Goal: Transaction & Acquisition: Obtain resource

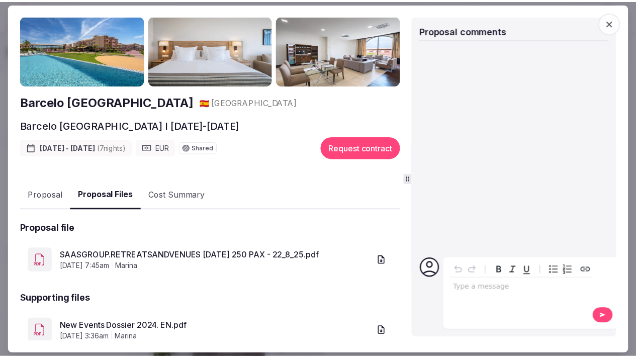
scroll to position [187, 0]
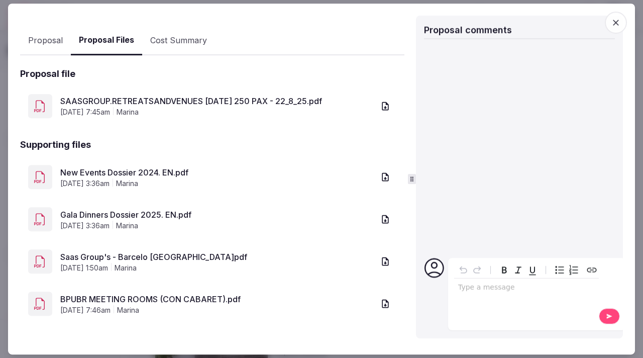
click at [522, 24] on icon "button" at bounding box center [616, 23] width 10 height 10
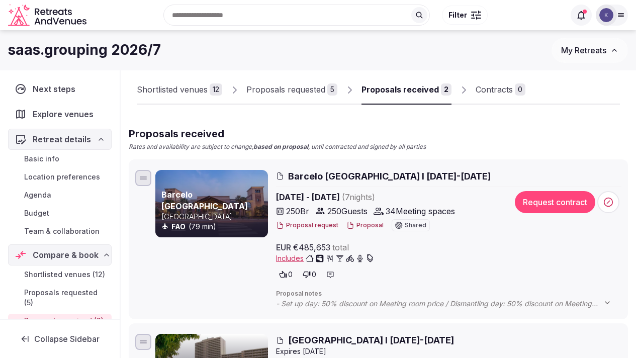
click at [82, 307] on span "Proposals requested (5)" at bounding box center [65, 298] width 83 height 20
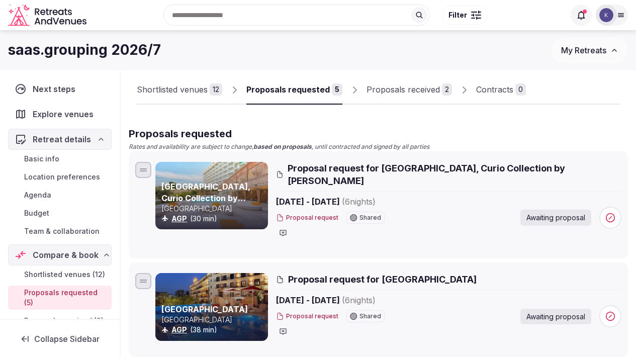
click at [414, 89] on div "Proposals received" at bounding box center [402, 89] width 73 height 12
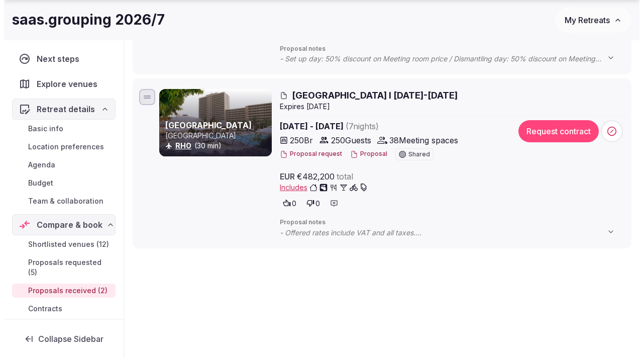
scroll to position [313, 0]
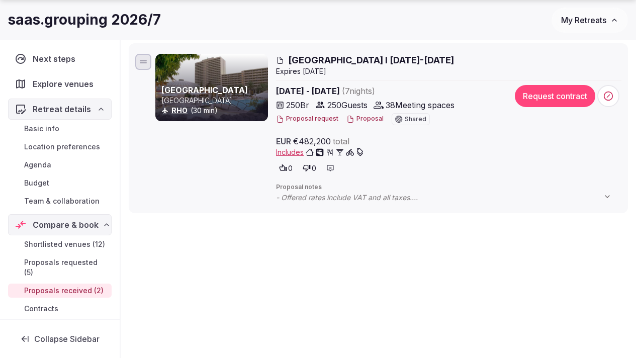
click at [361, 120] on button "Proposal" at bounding box center [364, 119] width 37 height 9
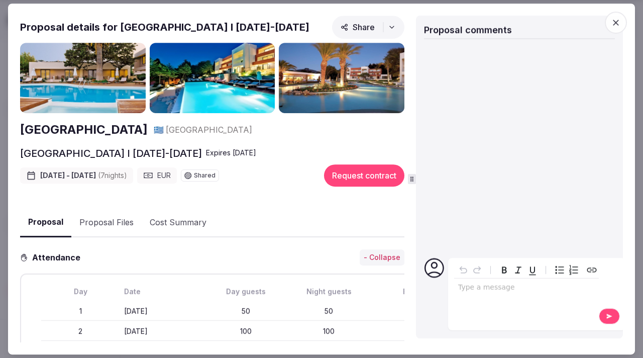
click at [117, 225] on button "Proposal Files" at bounding box center [106, 222] width 70 height 29
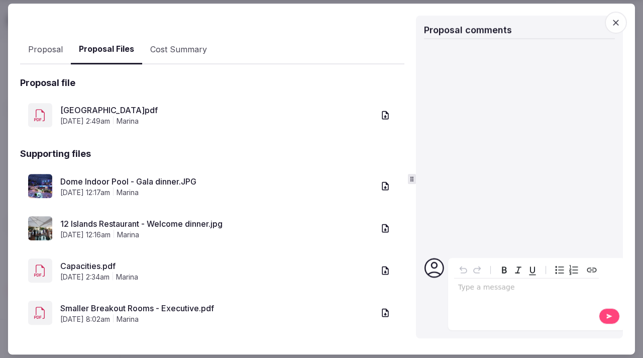
scroll to position [177, 0]
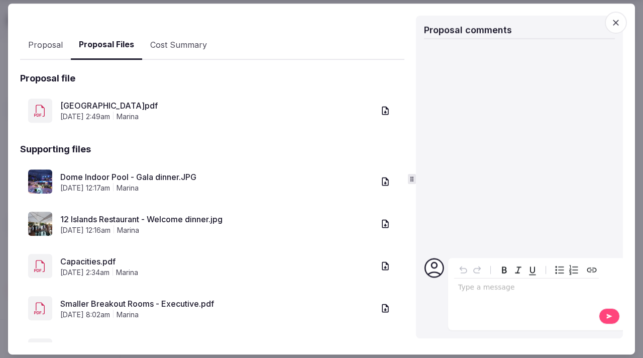
click at [84, 106] on link "[GEOGRAPHIC_DATA]pdf" at bounding box center [217, 106] width 314 height 12
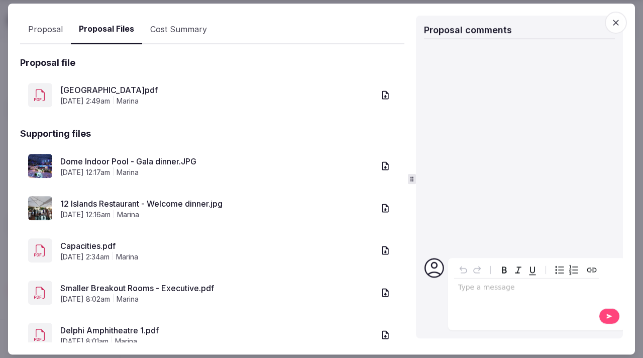
scroll to position [194, 0]
click at [176, 158] on link "Dome Indoor Pool - Gala dinner.JPG" at bounding box center [217, 161] width 314 height 12
click at [185, 202] on link "12 Islands Restaurant - Welcome dinner.jpg" at bounding box center [217, 203] width 314 height 12
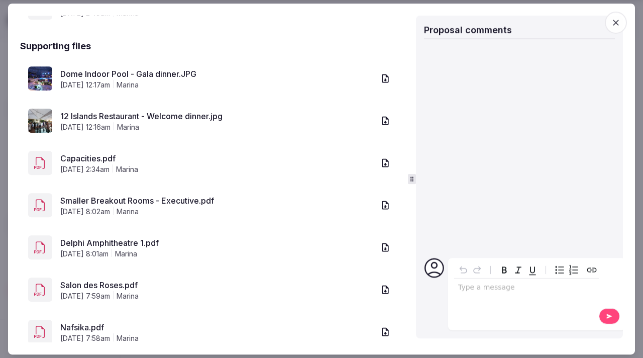
scroll to position [283, 0]
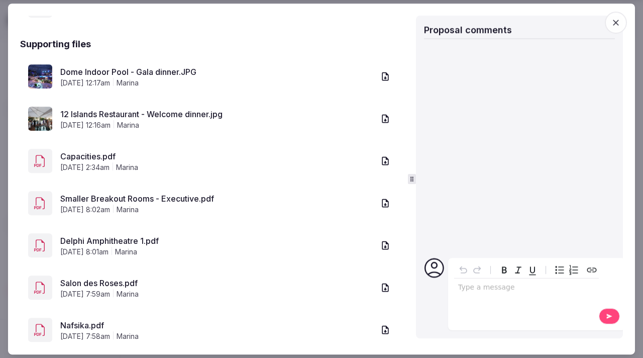
click at [79, 158] on link "Capacities.pdf" at bounding box center [217, 156] width 314 height 12
click at [90, 200] on link "Smaller Breakout Rooms - Executive.pdf" at bounding box center [217, 199] width 314 height 12
click at [143, 240] on link "Delphi Amphitheatre 1.pdf" at bounding box center [217, 241] width 314 height 12
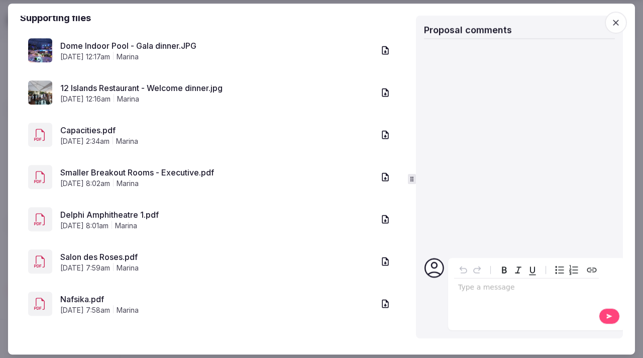
click at [97, 258] on link "Salon des Roses.pdf" at bounding box center [217, 257] width 314 height 12
click at [91, 298] on link "Nafsika.pdf" at bounding box center [217, 299] width 314 height 12
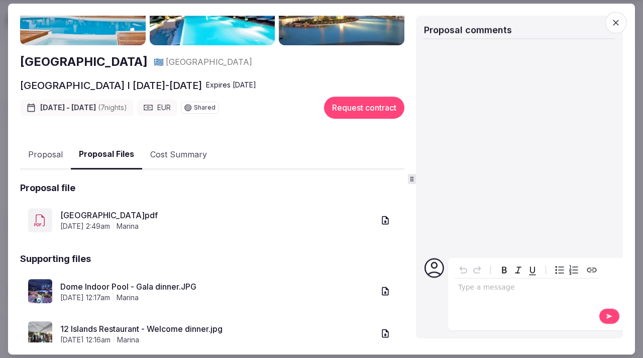
scroll to position [0, 0]
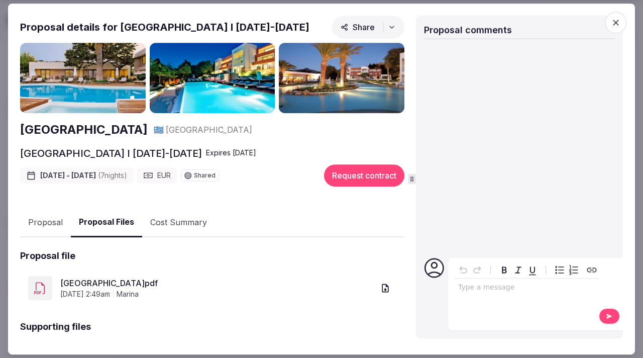
click at [55, 223] on button "Proposal" at bounding box center [45, 222] width 51 height 29
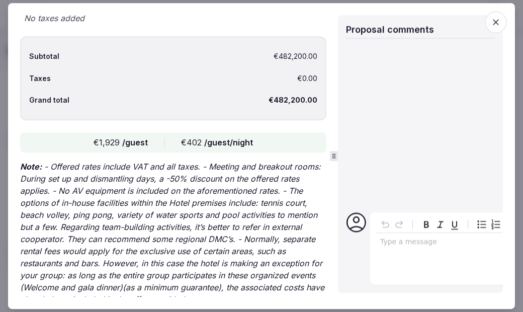
scroll to position [4389, 0]
